Goal: Information Seeking & Learning: Understand process/instructions

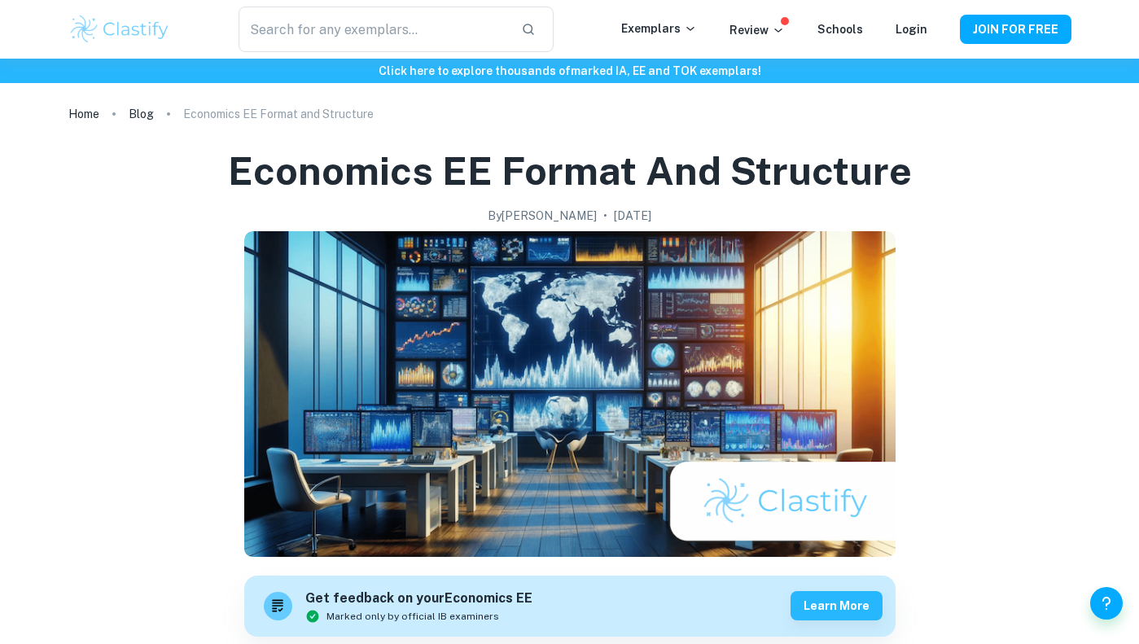
scroll to position [817, 0]
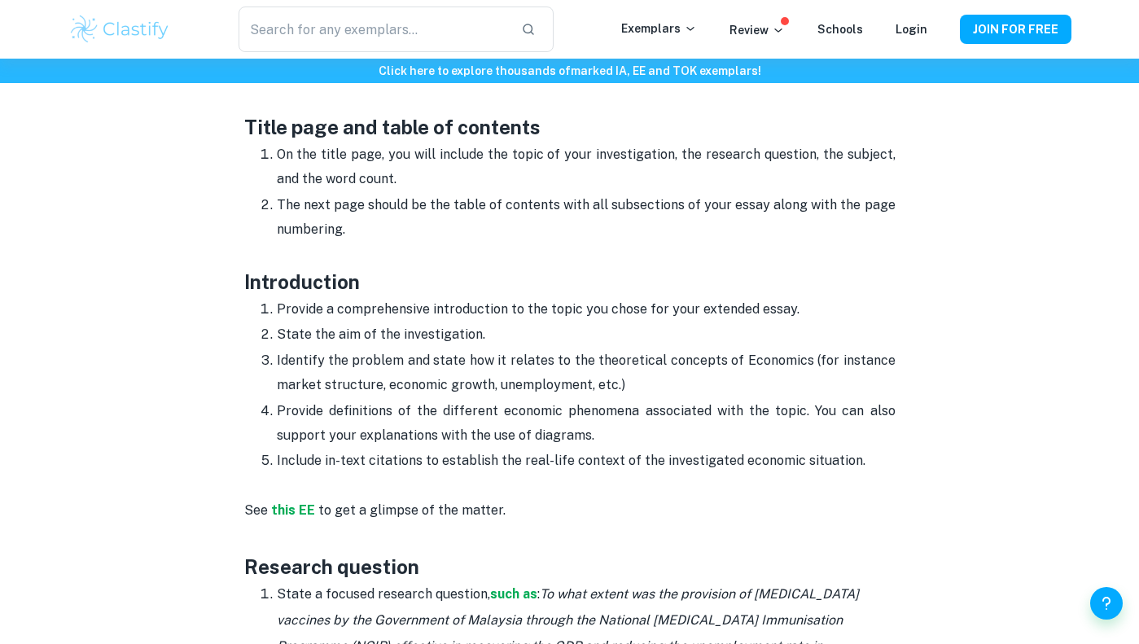
click at [371, 344] on p "State the aim of the investigation." at bounding box center [586, 334] width 619 height 24
click at [390, 368] on p "Identify the problem and state how it relates to the theoretical concepts of Ec…" at bounding box center [586, 374] width 619 height 50
click at [390, 375] on p "Identify the problem and state how it relates to the theoretical concepts of Ec…" at bounding box center [586, 374] width 619 height 50
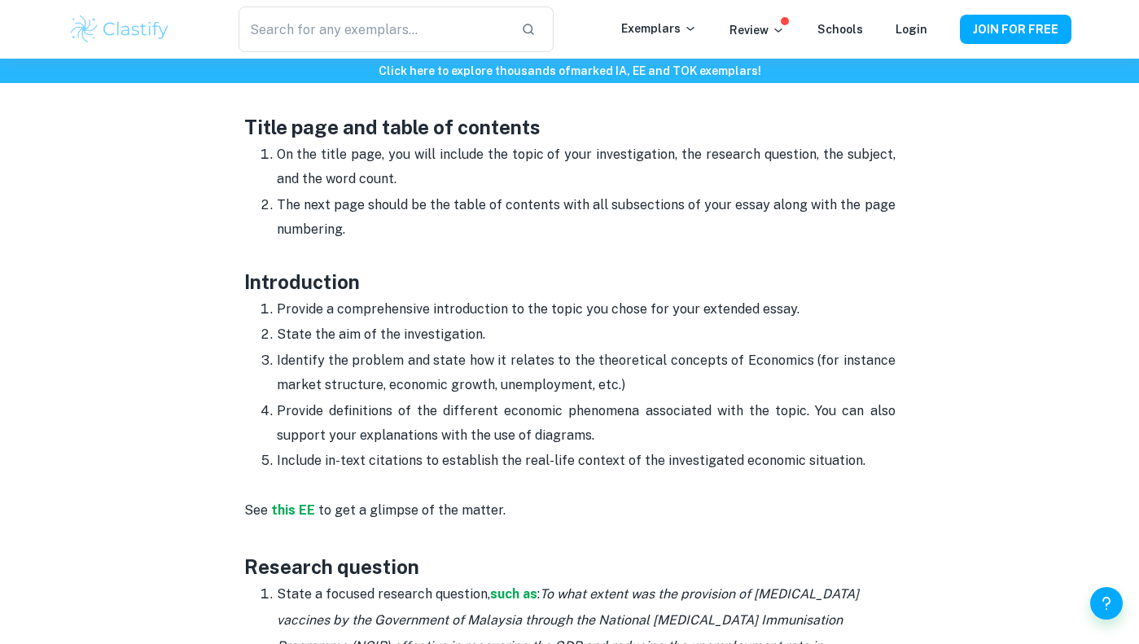
scroll to position [849, 0]
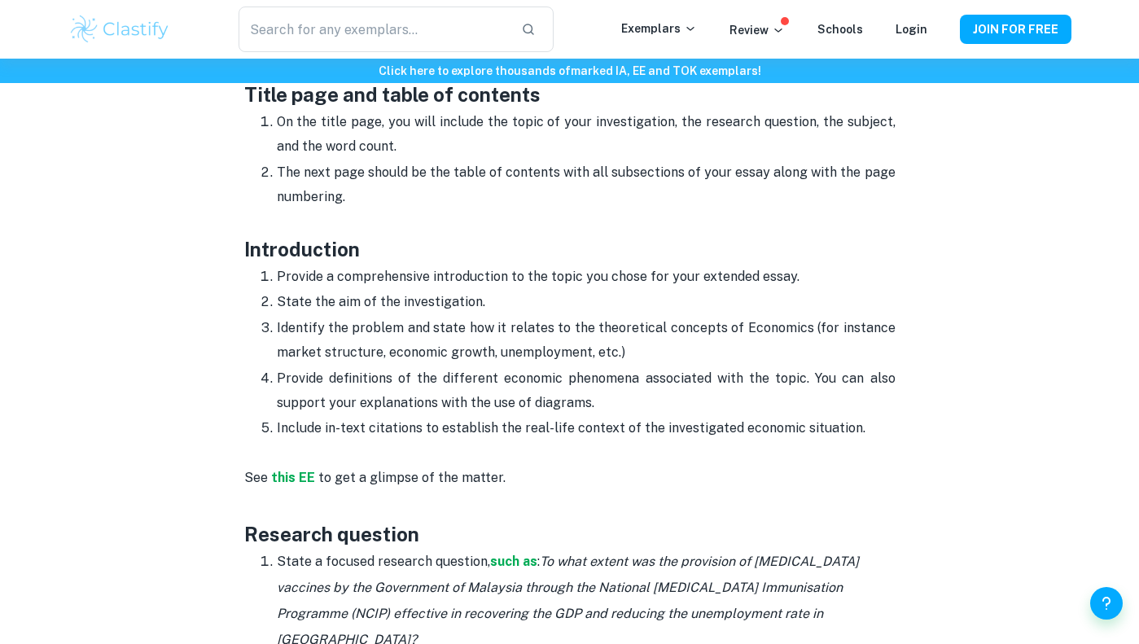
click at [372, 360] on p "Identify the problem and state how it relates to the theoretical concepts of Ec…" at bounding box center [586, 341] width 619 height 50
click at [392, 403] on p "Provide definitions of the different economic phenomena associated with the top…" at bounding box center [586, 391] width 619 height 50
click at [401, 384] on p "Provide definitions of the different economic phenomena associated with the top…" at bounding box center [586, 391] width 619 height 50
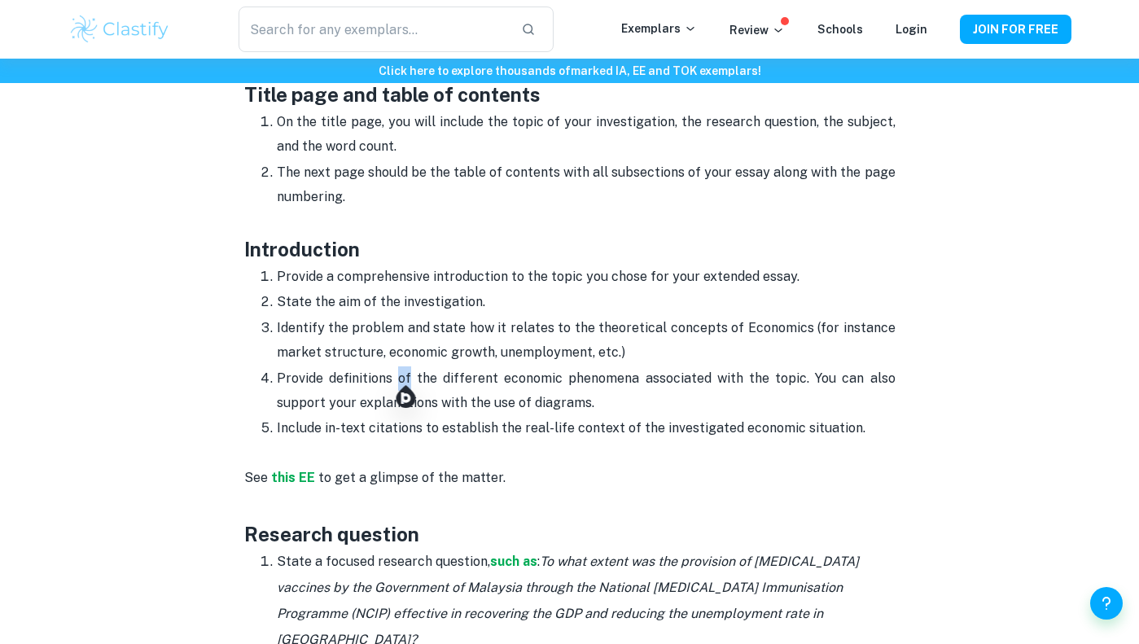
click at [401, 384] on p "Provide definitions of the different economic phenomena associated with the top…" at bounding box center [586, 391] width 619 height 50
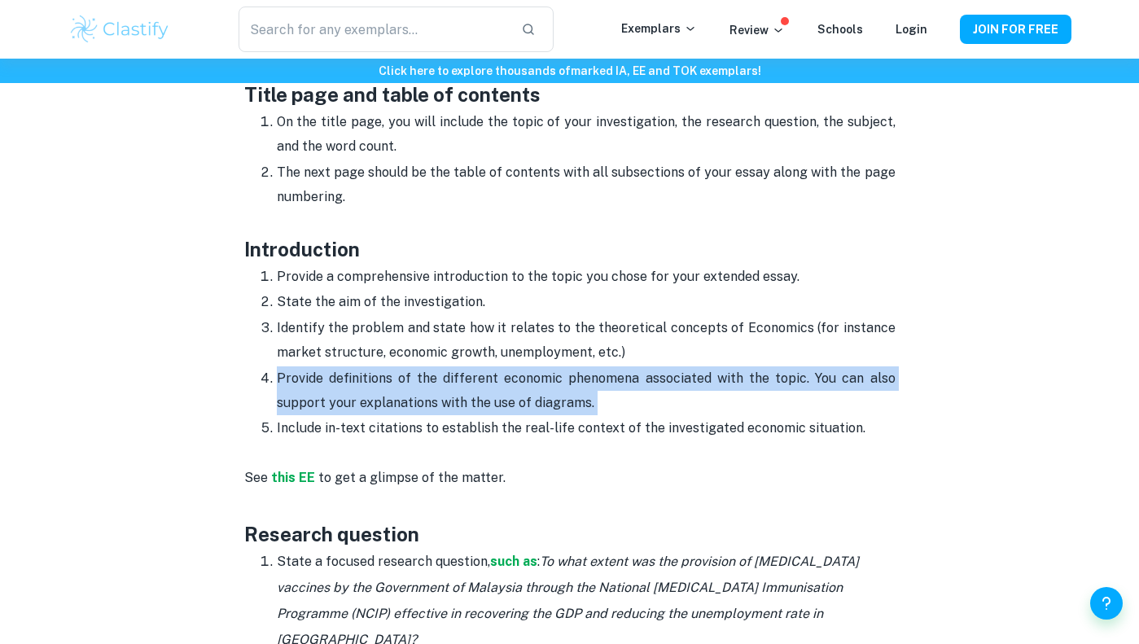
click at [372, 376] on p "Provide definitions of the different economic phenomena associated with the top…" at bounding box center [586, 391] width 619 height 50
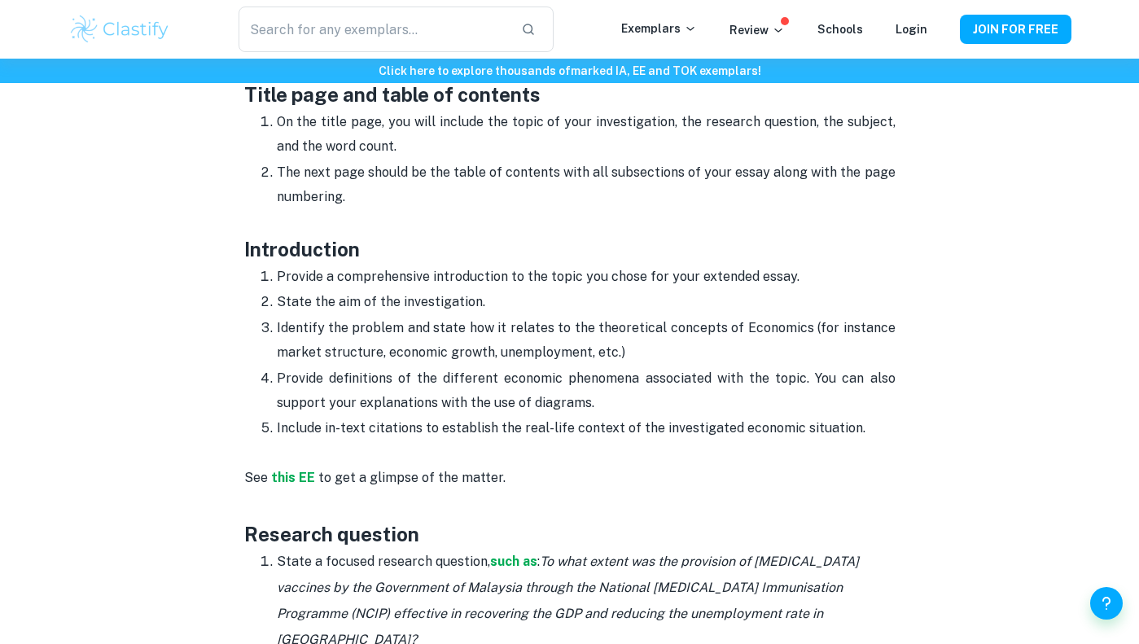
click at [372, 376] on p "Provide definitions of the different economic phenomena associated with the top…" at bounding box center [586, 391] width 619 height 50
click at [442, 389] on p "Provide definitions of the different economic phenomena associated with the top…" at bounding box center [586, 391] width 619 height 50
click at [431, 369] on p "Provide definitions of the different economic phenomena associated with the top…" at bounding box center [586, 391] width 619 height 50
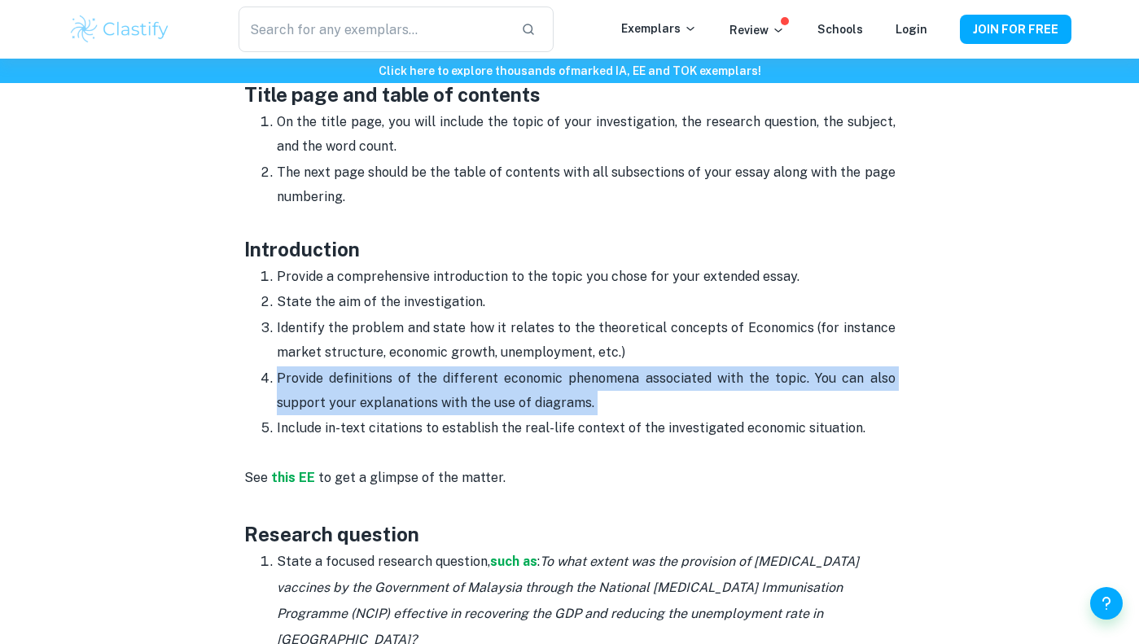
click at [327, 375] on p "Provide definitions of the different economic phenomena associated with the top…" at bounding box center [586, 391] width 619 height 50
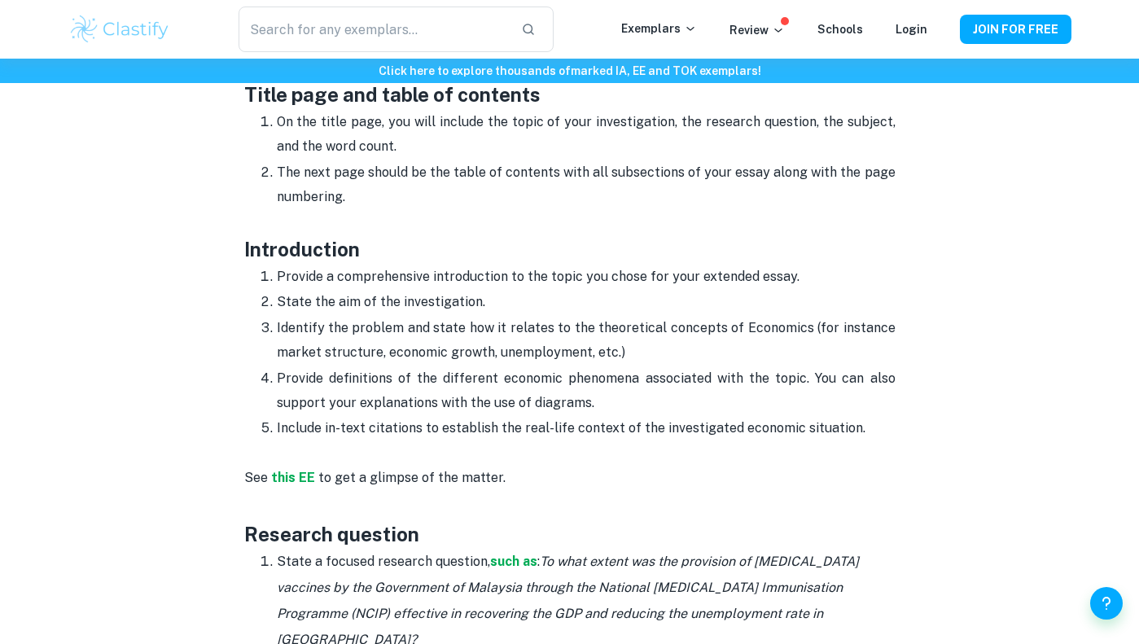
click at [554, 349] on p "Identify the problem and state how it relates to the theoretical concepts of Ec…" at bounding box center [586, 341] width 619 height 50
click at [436, 361] on p "Identify the problem and state how it relates to the theoretical concepts of Ec…" at bounding box center [586, 341] width 619 height 50
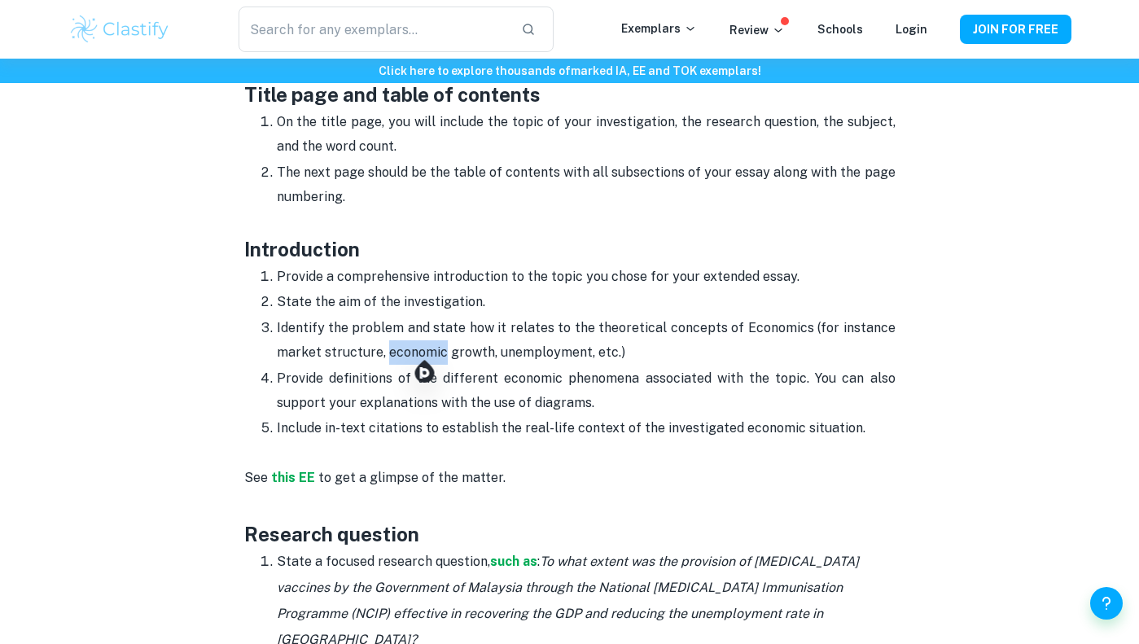
click at [436, 361] on p "Identify the problem and state how it relates to the theoretical concepts of Ec…" at bounding box center [586, 341] width 619 height 50
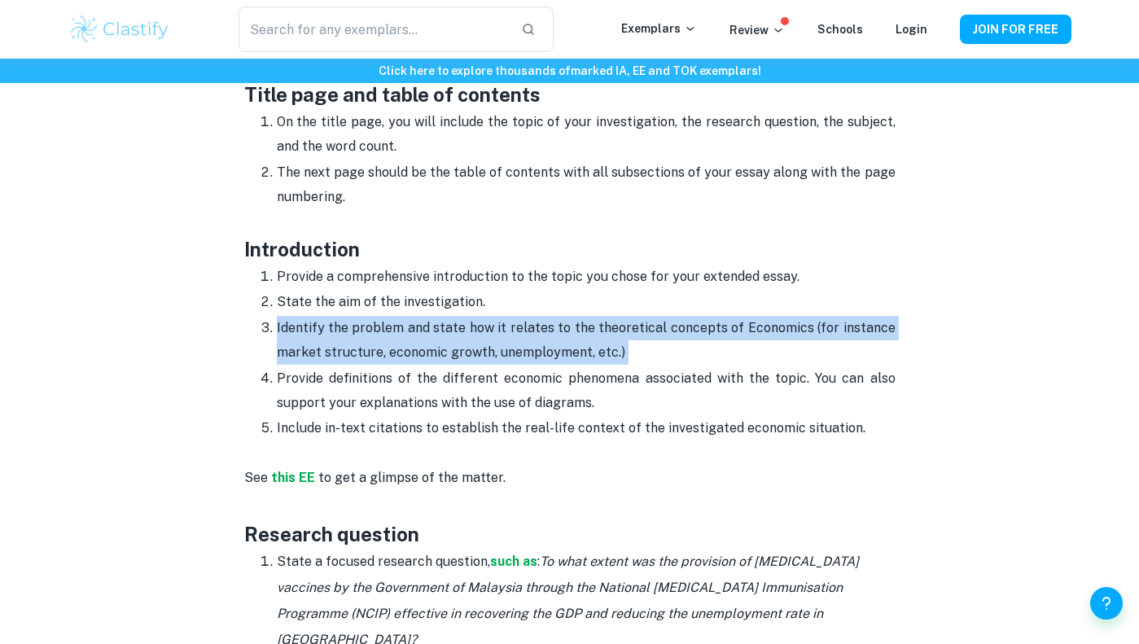
click at [556, 391] on p "Provide definitions of the different economic phenomena associated with the top…" at bounding box center [586, 391] width 619 height 50
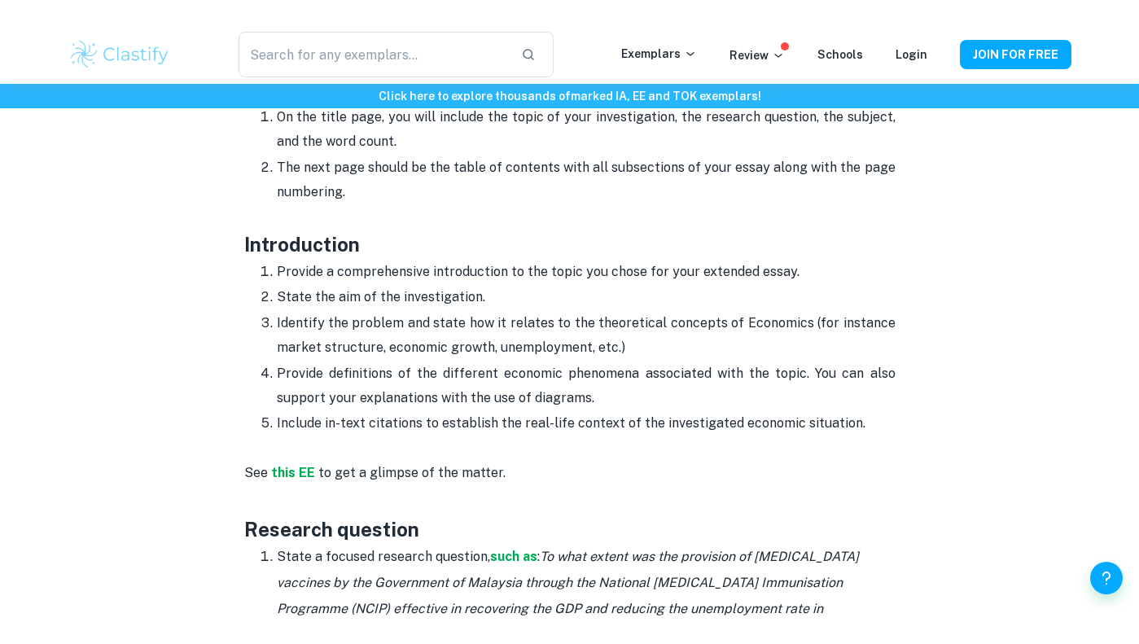
scroll to position [1192, 0]
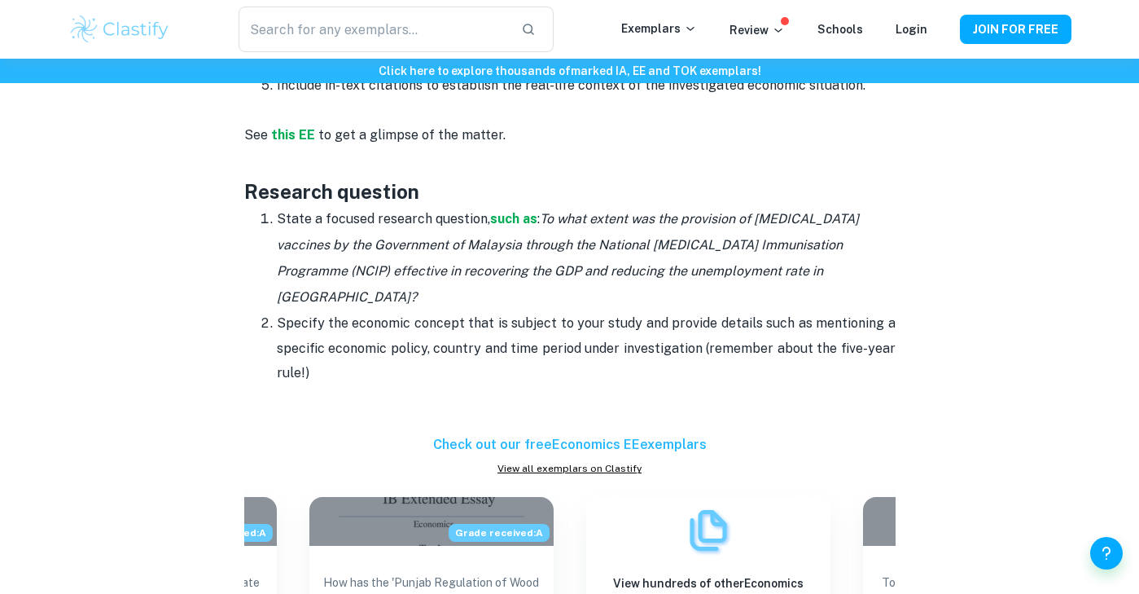
click at [479, 280] on li "State a focused research question, such as : To what extent was the provision o…" at bounding box center [586, 258] width 619 height 104
click at [467, 311] on p "Specify the economic concept that is subject to your study and provide details …" at bounding box center [586, 348] width 619 height 74
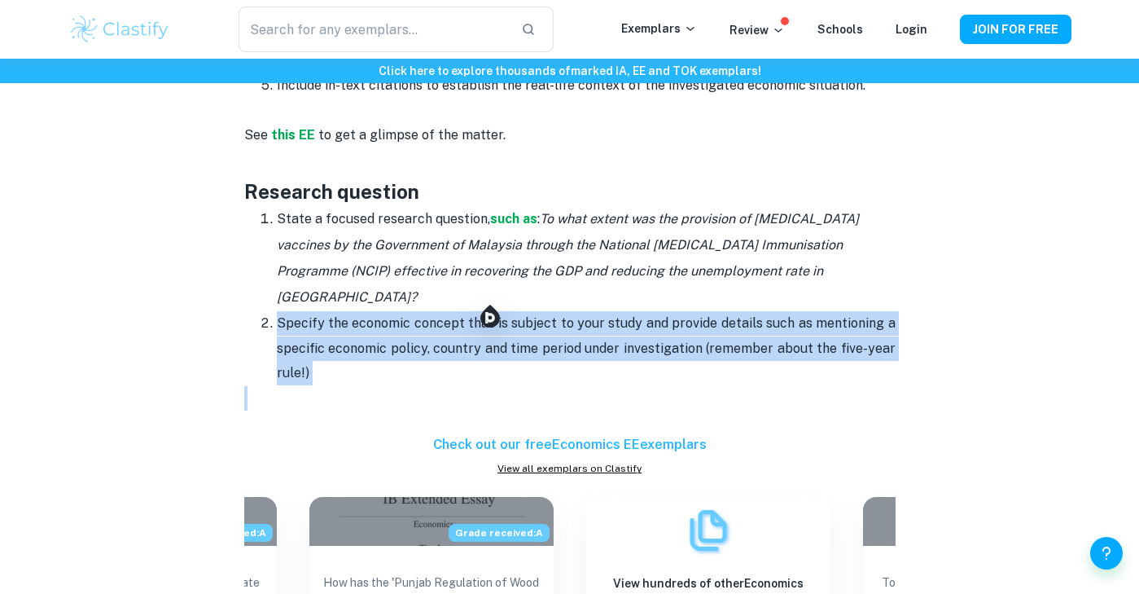
click at [467, 311] on p "Specify the economic concept that is subject to your study and provide details …" at bounding box center [586, 348] width 619 height 74
click at [524, 311] on p "Specify the economic concept that is subject to your study and provide details …" at bounding box center [586, 348] width 619 height 74
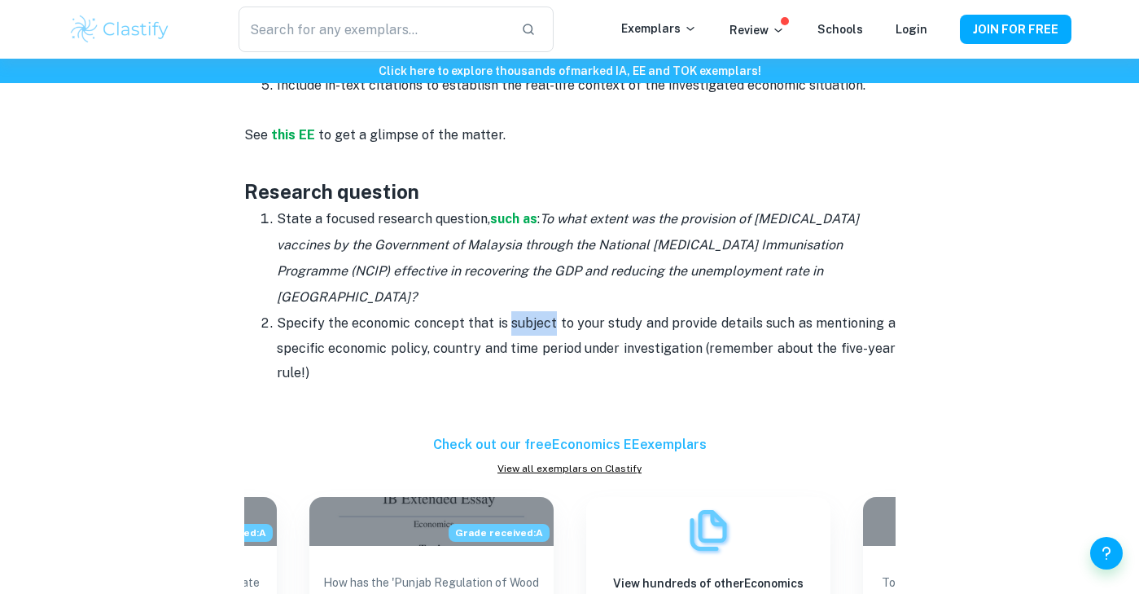
click at [524, 311] on p "Specify the economic concept that is subject to your study and provide details …" at bounding box center [586, 348] width 619 height 74
click at [574, 311] on p "Specify the economic concept that is subject to your study and provide details …" at bounding box center [586, 348] width 619 height 74
click at [644, 311] on p "Specify the economic concept that is subject to your study and provide details …" at bounding box center [586, 348] width 619 height 74
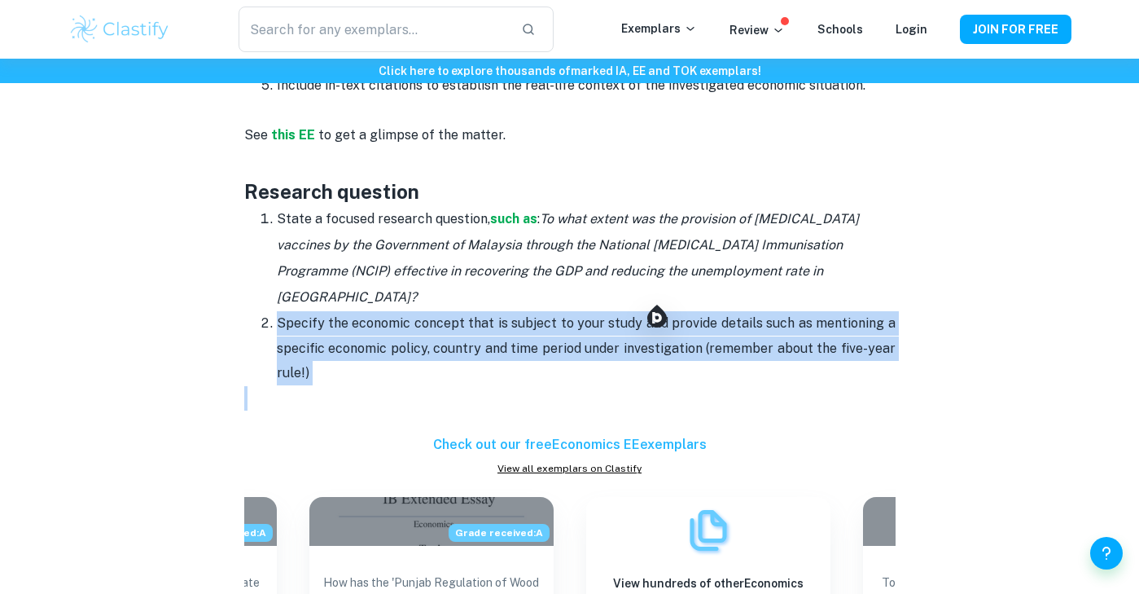
click at [644, 311] on p "Specify the economic concept that is subject to your study and provide details …" at bounding box center [586, 348] width 619 height 74
click at [519, 311] on p "Specify the economic concept that is subject to your study and provide details …" at bounding box center [586, 348] width 619 height 74
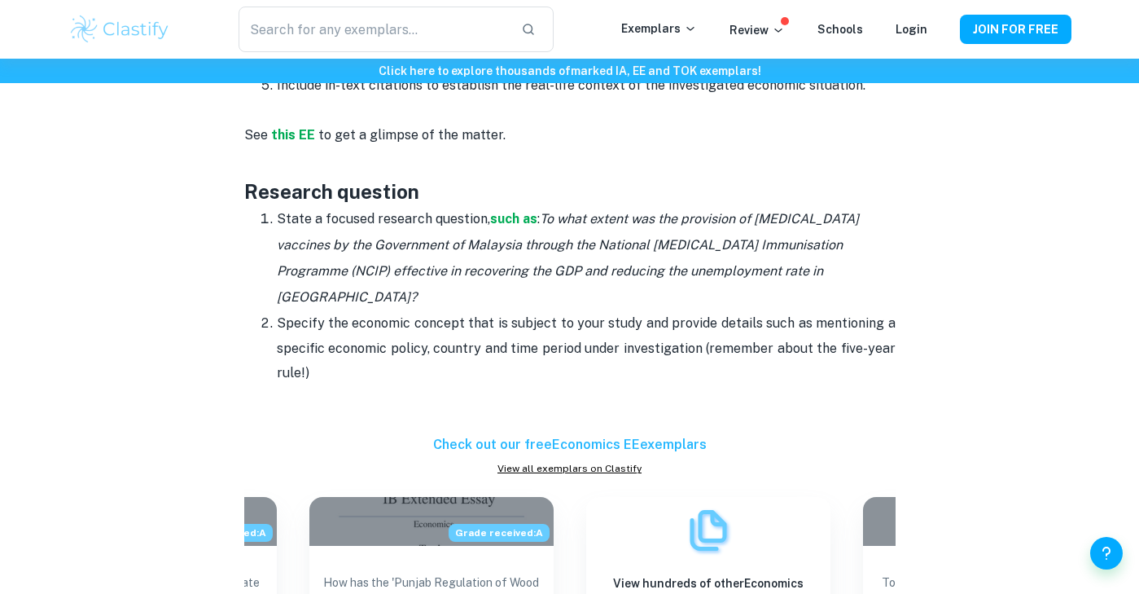
click at [519, 311] on p "Specify the economic concept that is subject to your study and provide details …" at bounding box center [586, 348] width 619 height 74
click at [438, 312] on p "Specify the economic concept that is subject to your study and provide details …" at bounding box center [586, 348] width 619 height 74
click at [445, 318] on p "Specify the economic concept that is subject to your study and provide details …" at bounding box center [586, 348] width 619 height 74
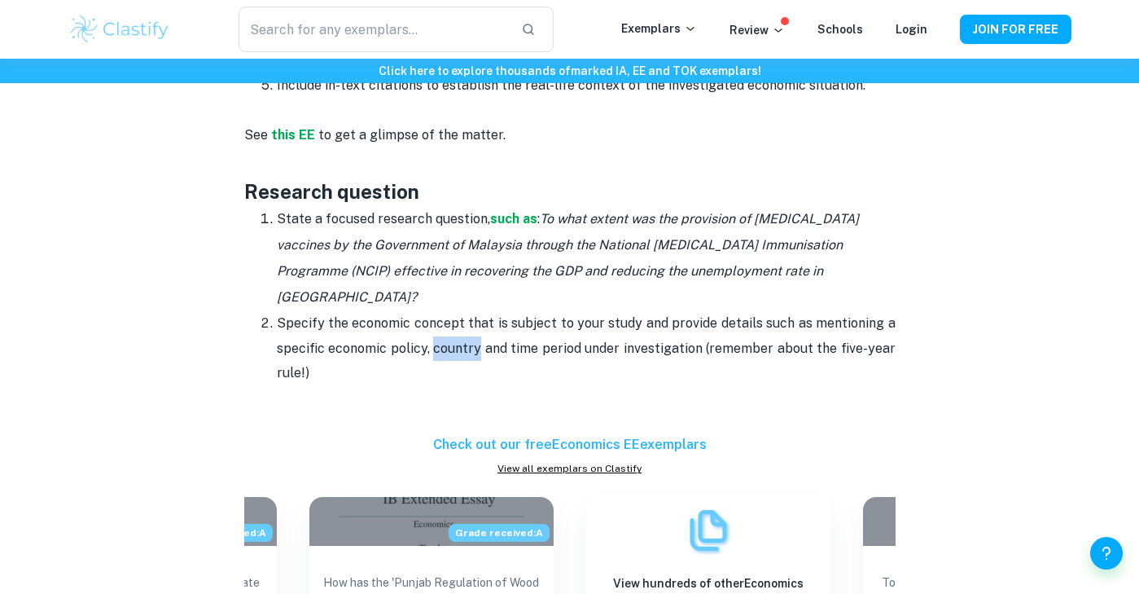
click at [506, 324] on p "Specify the economic concept that is subject to your study and provide details …" at bounding box center [586, 348] width 619 height 74
click at [580, 320] on p "Specify the economic concept that is subject to your study and provide details …" at bounding box center [586, 348] width 619 height 74
click at [446, 325] on p "Specify the economic concept that is subject to your study and provide details …" at bounding box center [586, 348] width 619 height 74
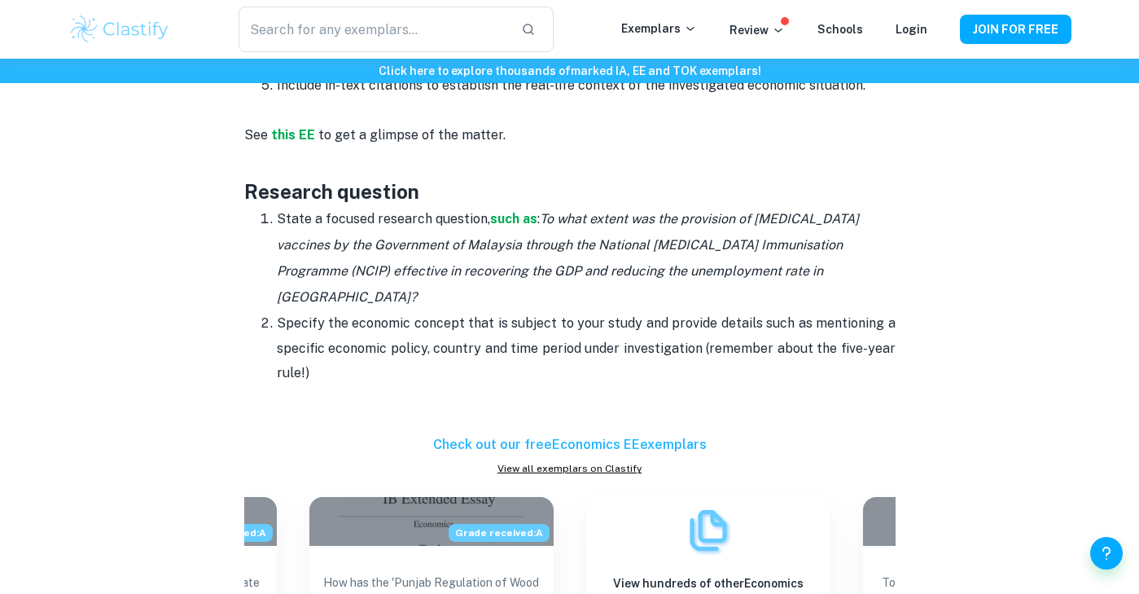
click at [446, 325] on p "Specify the economic concept that is subject to your study and provide details …" at bounding box center [586, 348] width 619 height 74
click at [372, 324] on p "Specify the economic concept that is subject to your study and provide details …" at bounding box center [586, 348] width 619 height 74
